Goal: Task Accomplishment & Management: Complete application form

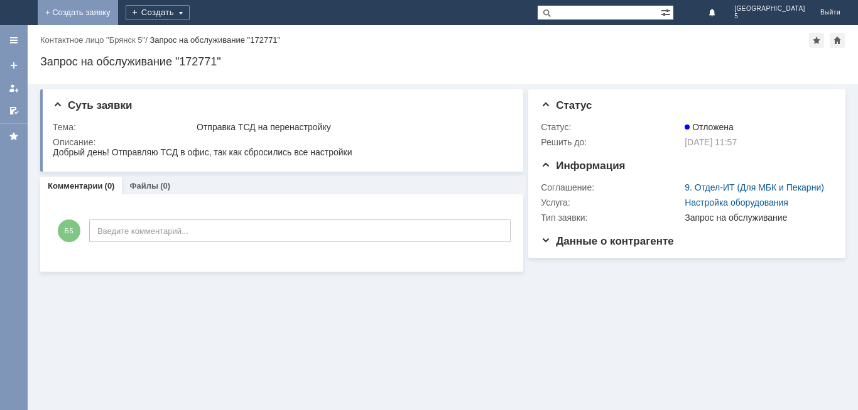
click at [118, 11] on link "+ Создать заявку" at bounding box center [78, 12] width 80 height 25
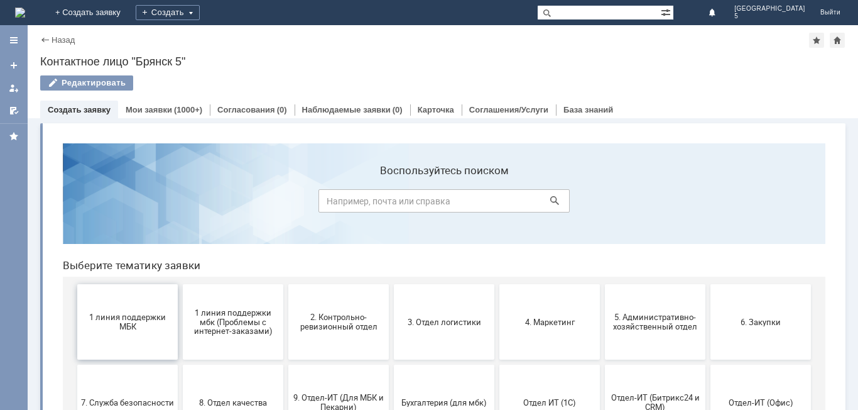
click at [131, 321] on span "1 линия поддержки МБК" at bounding box center [127, 321] width 93 height 19
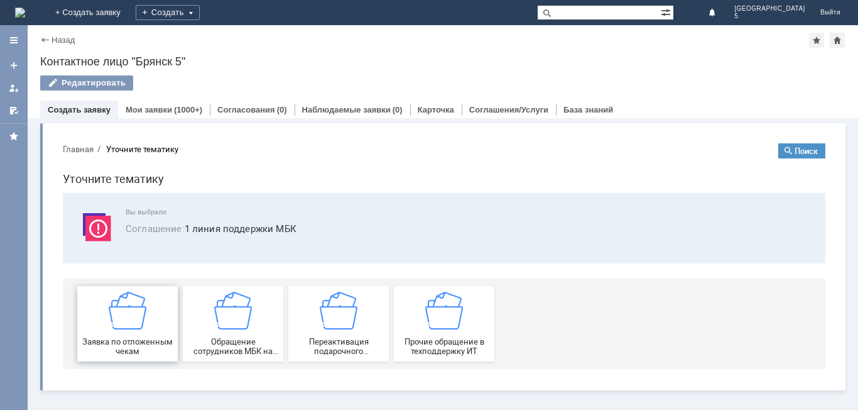
click at [133, 326] on img at bounding box center [128, 311] width 38 height 38
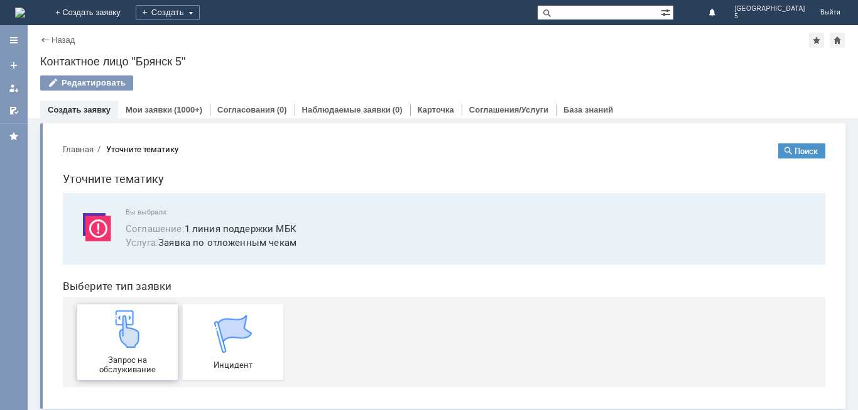
click at [137, 337] on img at bounding box center [128, 329] width 38 height 38
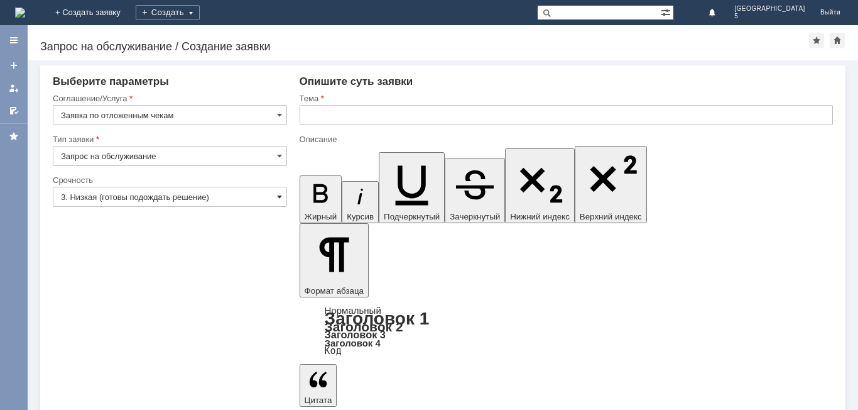
click at [279, 198] on span at bounding box center [279, 197] width 5 height 10
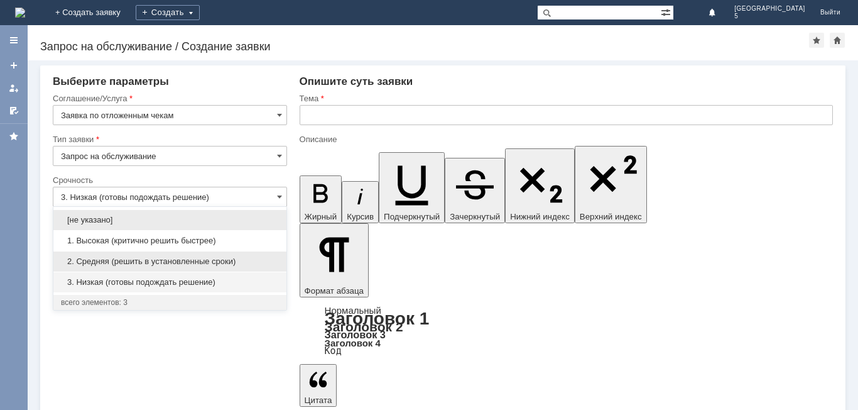
click at [180, 257] on span "2. Средняя (решить в установленные сроки)" at bounding box center [170, 261] width 218 height 10
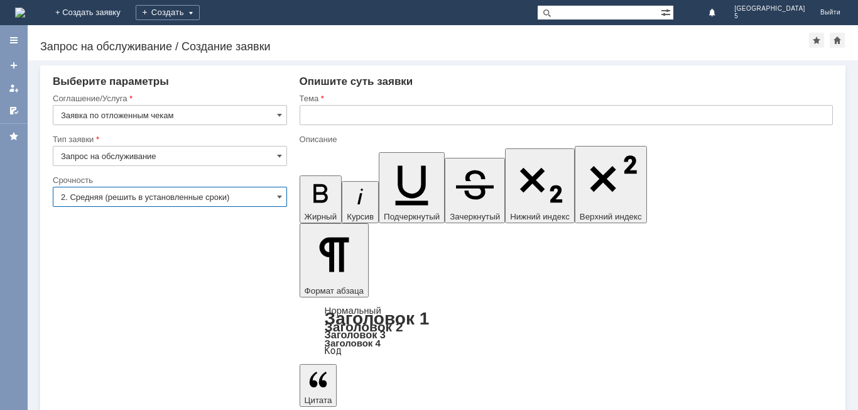
type input "2. Средняя (решить в установленные сроки)"
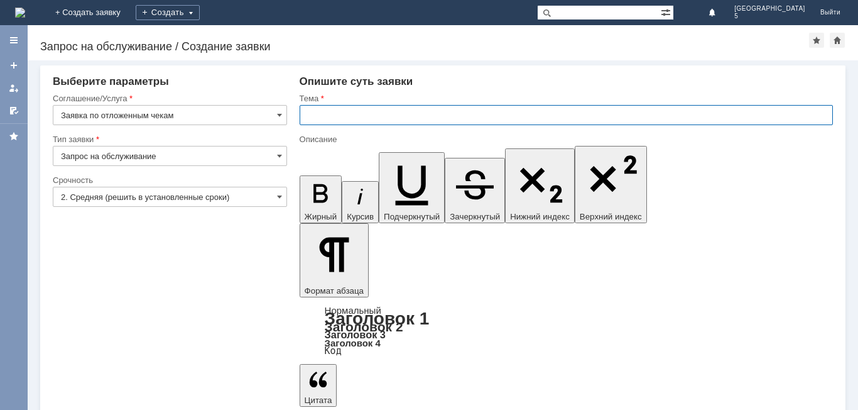
click at [326, 115] on input "text" at bounding box center [567, 115] width 534 height 20
type input "отложенный чек за [DATE] МБК 5"
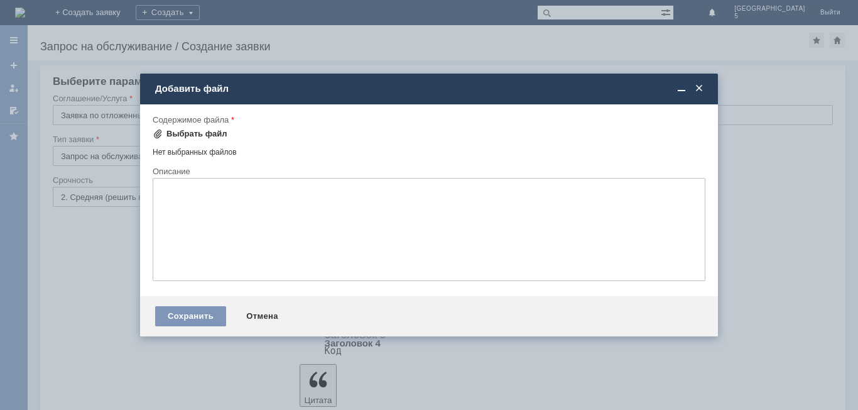
click at [206, 136] on div "Выбрать файл" at bounding box center [197, 134] width 61 height 10
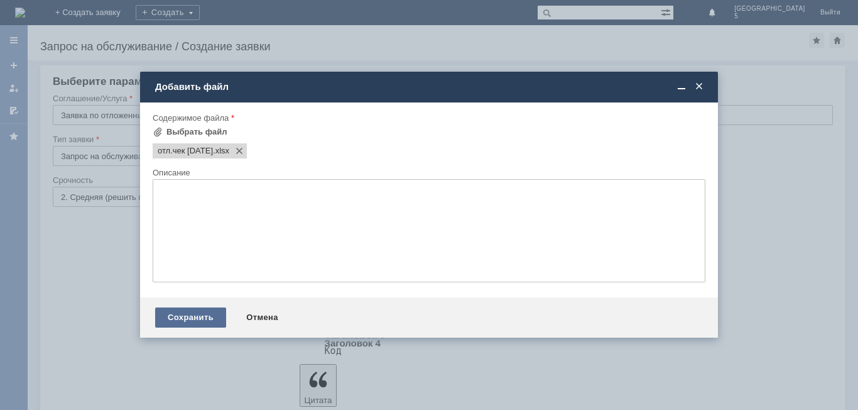
click at [199, 320] on div "Сохранить" at bounding box center [190, 317] width 71 height 20
